Goal: Find specific page/section: Find specific page/section

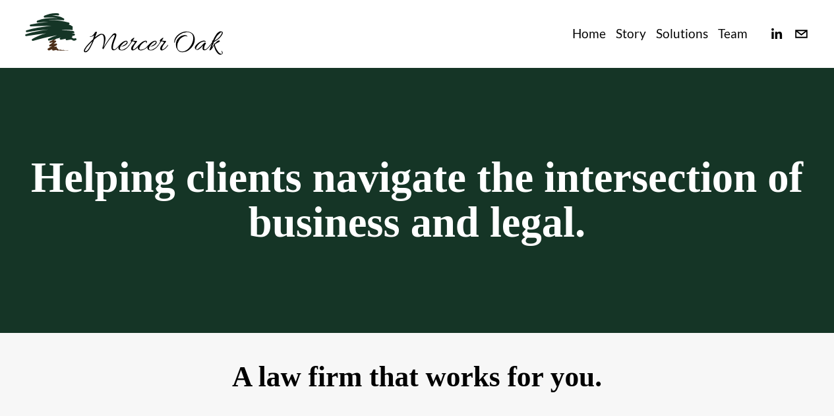
click at [726, 36] on link "Team" at bounding box center [733, 33] width 30 height 21
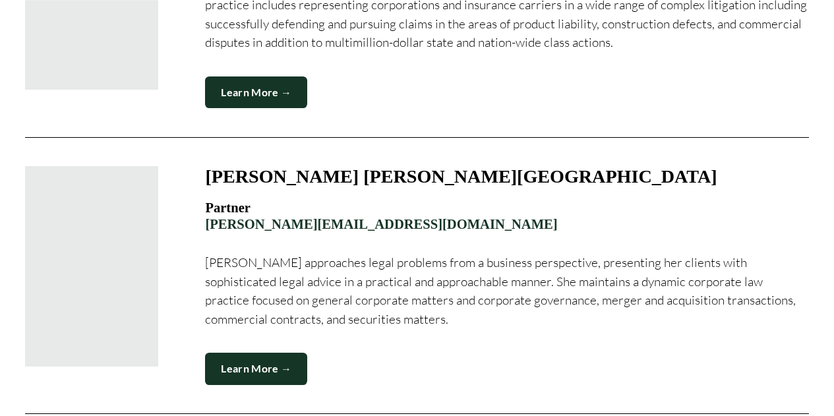
scroll to position [1118, 0]
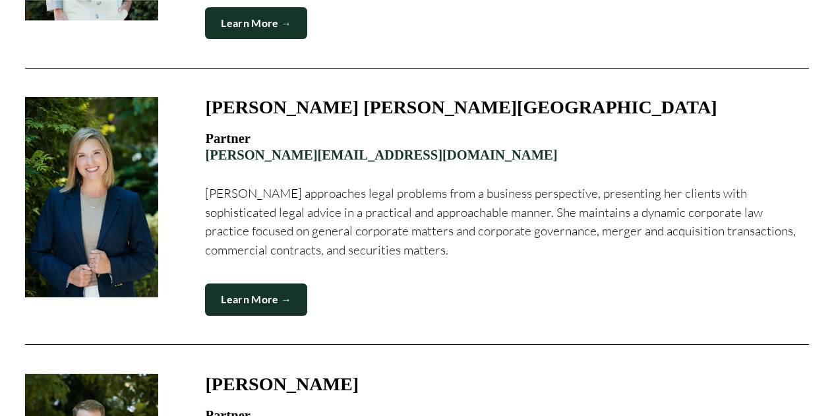
drag, startPoint x: 200, startPoint y: 170, endPoint x: 418, endPoint y: 163, distance: 217.6
click at [417, 164] on figure "Kristen L. N. Goodfellow Partner kristen@merceroaklaw.com Kristen approaches le…" at bounding box center [417, 206] width 784 height 218
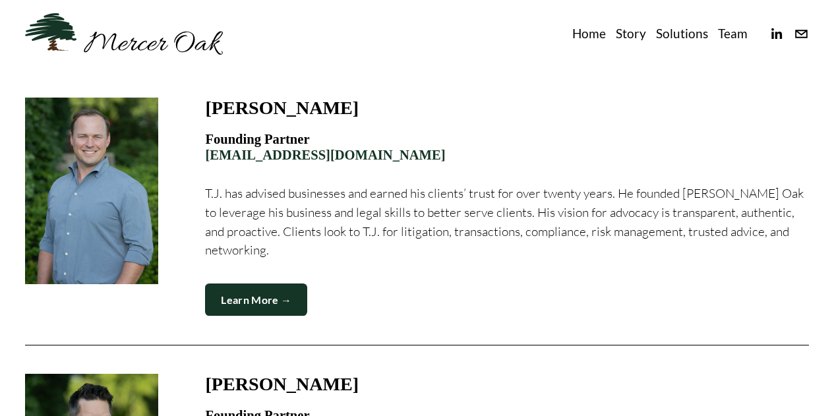
scroll to position [263, 0]
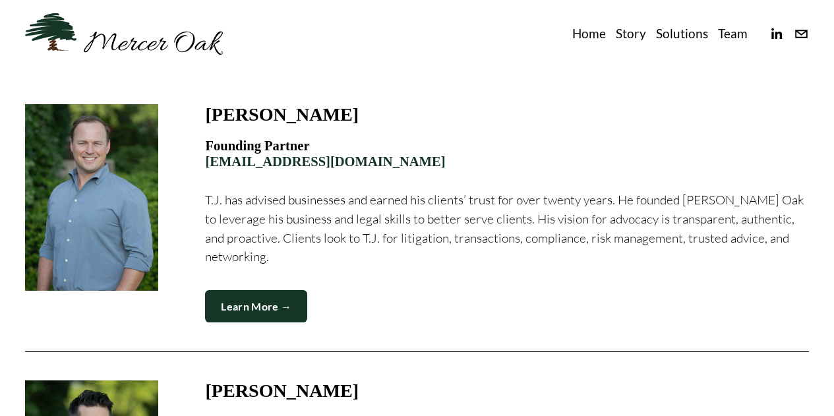
drag, startPoint x: 347, startPoint y: 165, endPoint x: 200, endPoint y: 165, distance: 147.7
click at [200, 165] on figure "T.J. Dammrich Founding Partner tj@merceroaklaw.com T.J. has advised businesses …" at bounding box center [417, 213] width 784 height 218
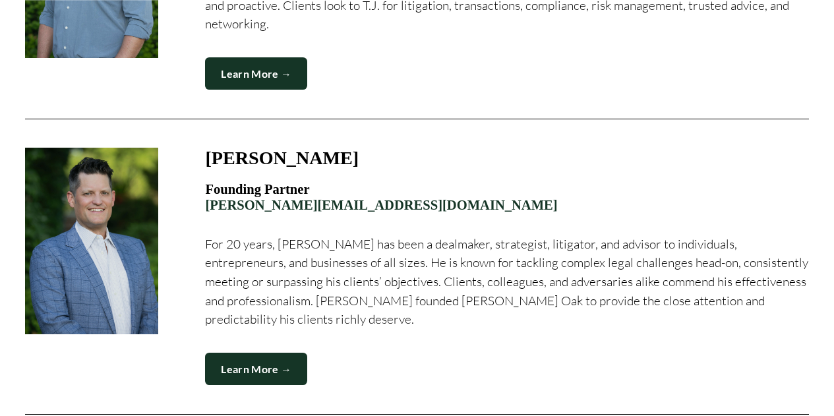
scroll to position [526, 0]
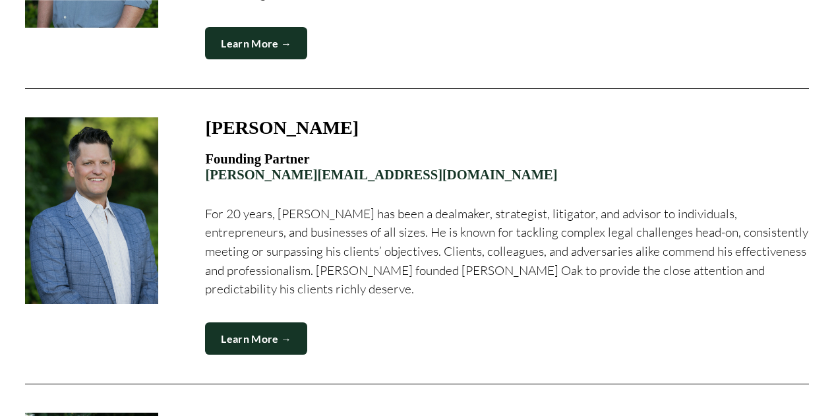
drag, startPoint x: 200, startPoint y: 183, endPoint x: 367, endPoint y: 181, distance: 166.8
click at [367, 181] on figure "John Haarlow, Jr. Founding Partner john@merceroaklaw.com For 20 years, John has…" at bounding box center [417, 235] width 784 height 237
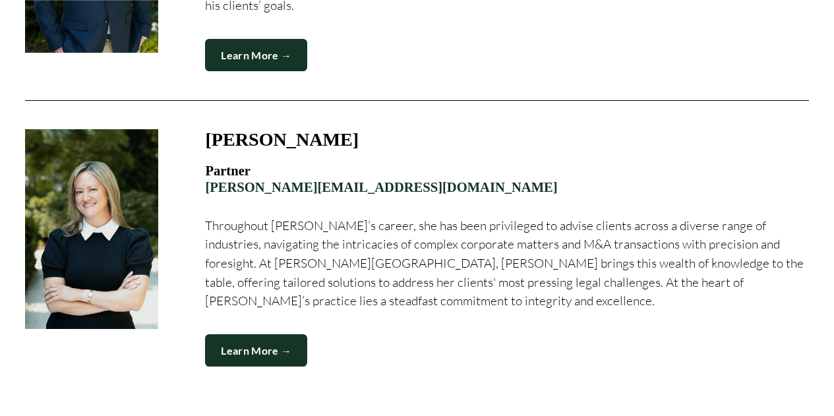
scroll to position [1644, 0]
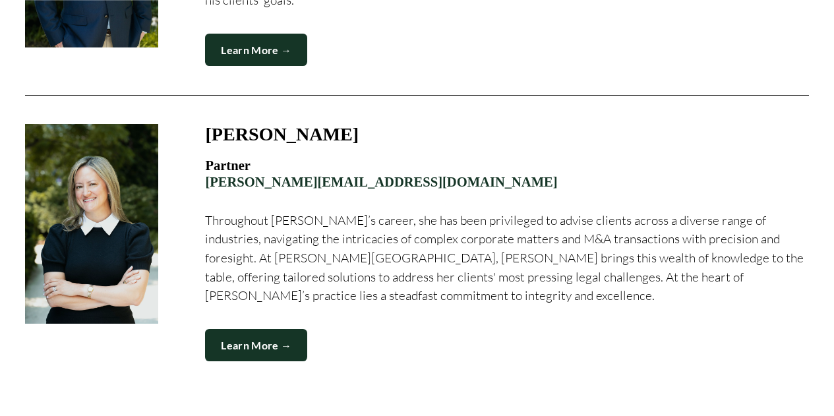
drag, startPoint x: 196, startPoint y: 179, endPoint x: 368, endPoint y: 180, distance: 172.1
click at [367, 181] on figure "Terri Taibl Soni Partner terri@merceroaklaw.com Throughout Terri’s career, she …" at bounding box center [417, 242] width 784 height 237
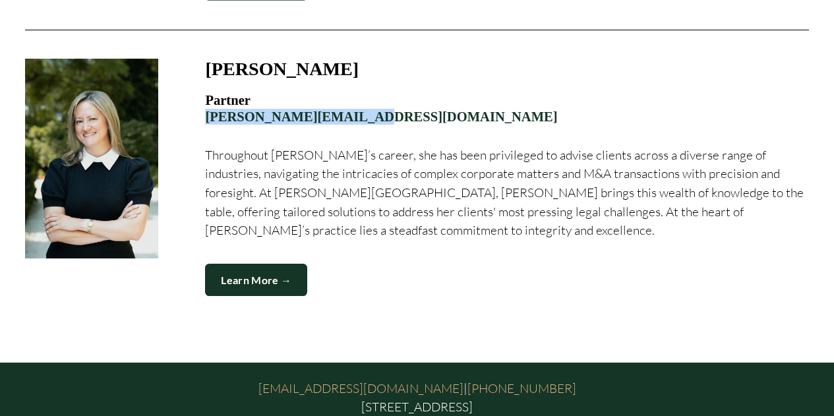
scroll to position [1810, 0]
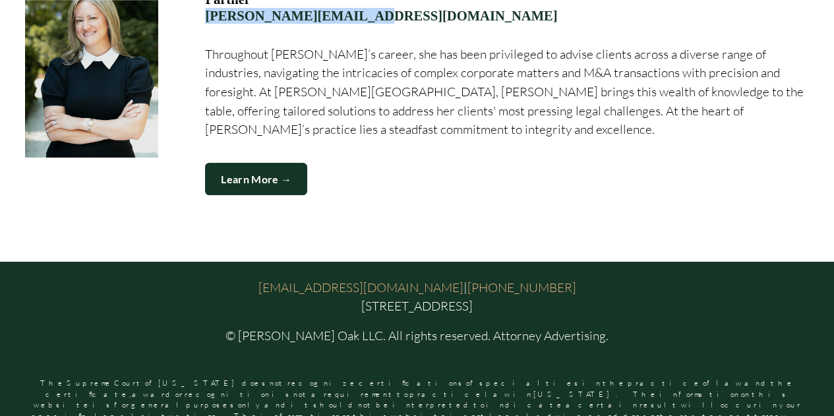
click at [256, 173] on link "Learn More →" at bounding box center [256, 179] width 102 height 32
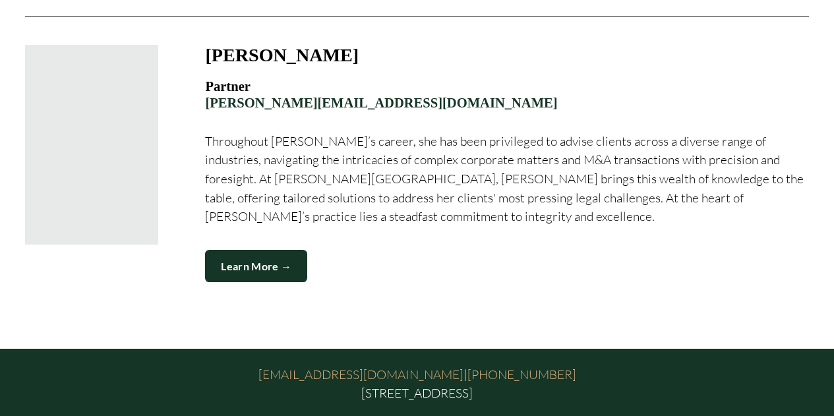
scroll to position [1728, 0]
